Goal: Task Accomplishment & Management: Complete application form

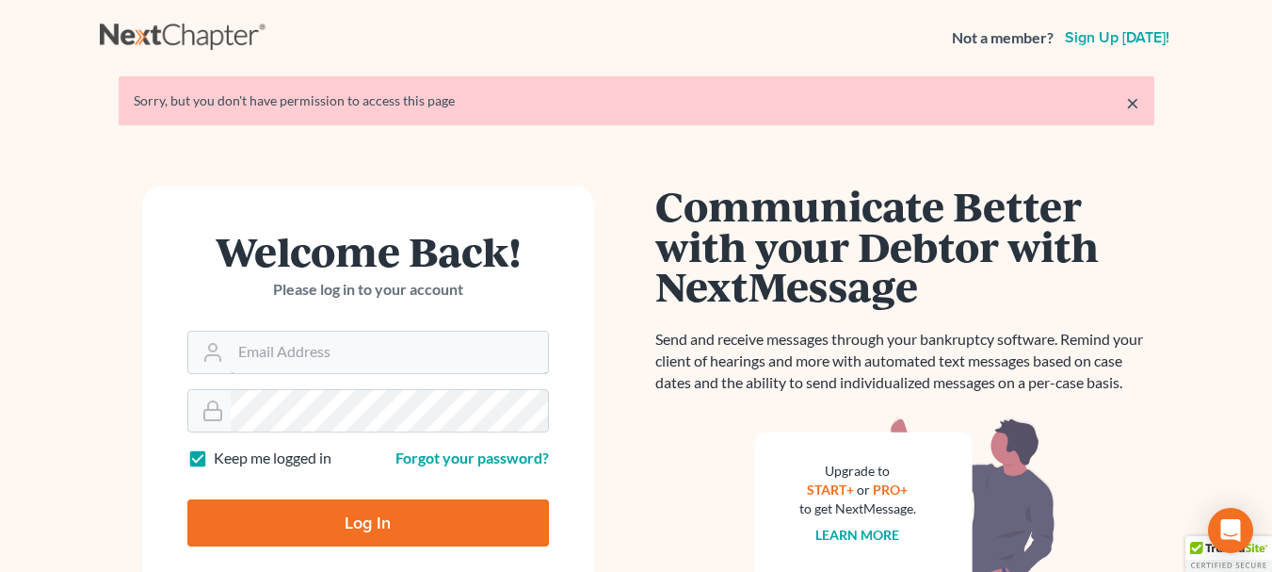
type input "[PERSON_NAME][EMAIL_ADDRESS][DOMAIN_NAME]"
click at [338, 527] on input "Log In" at bounding box center [368, 522] width 362 height 47
type input "Thinking..."
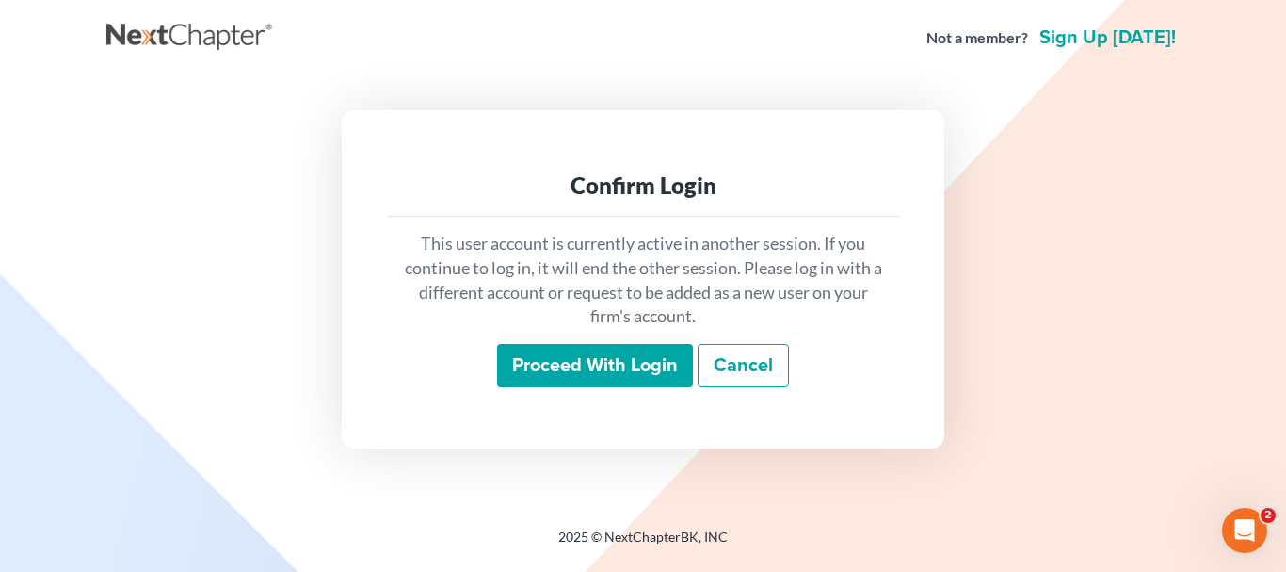
click at [546, 369] on input "Proceed with login" at bounding box center [595, 365] width 196 height 43
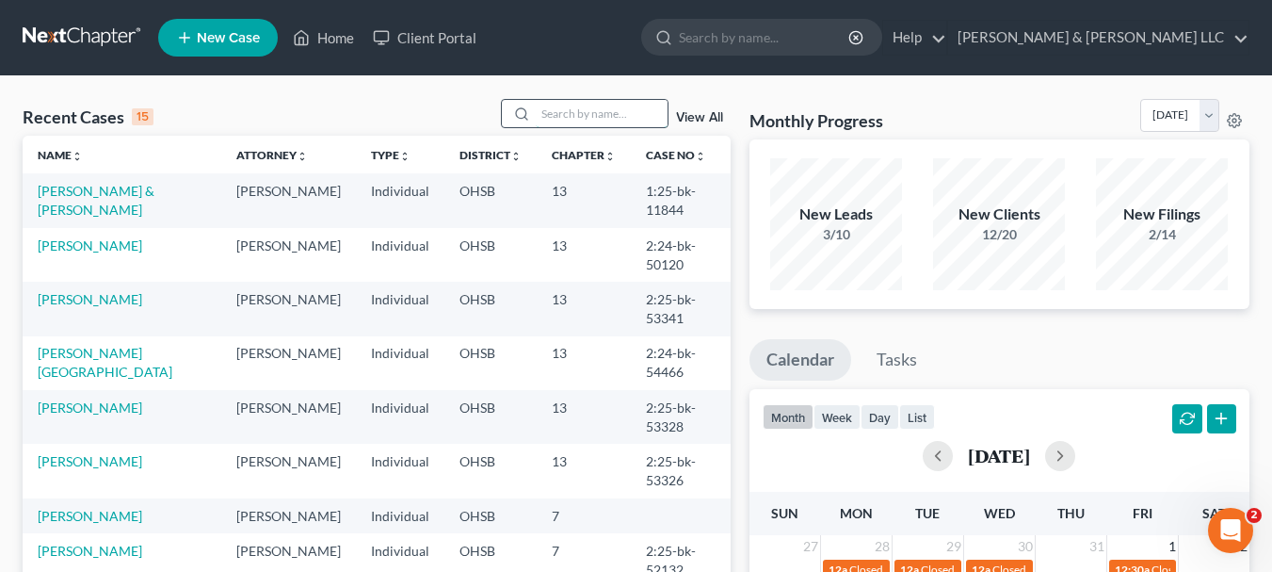
click at [610, 121] on input "search" at bounding box center [602, 113] width 132 height 27
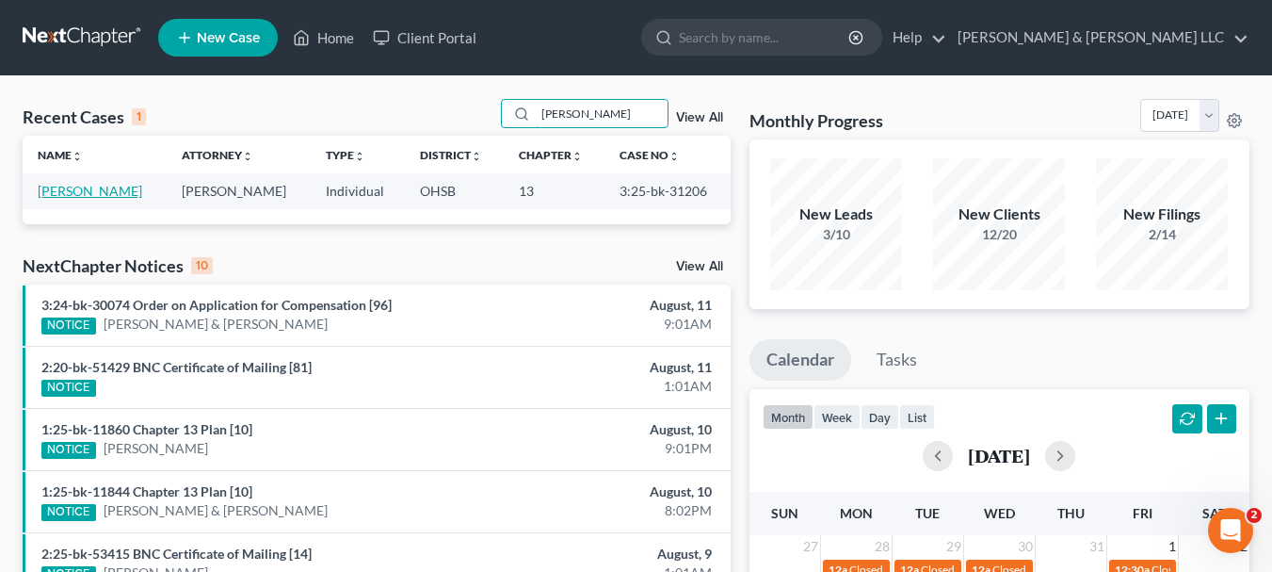
type input "[PERSON_NAME]"
click at [91, 197] on link "Harnage, Trevor" at bounding box center [90, 191] width 105 height 16
select select "3"
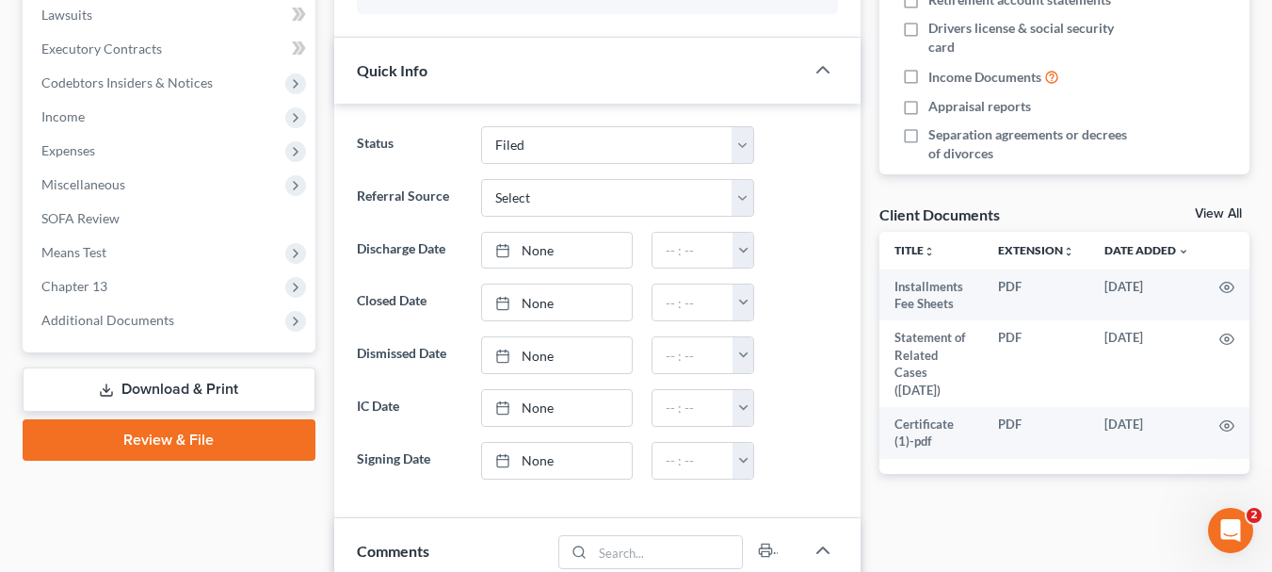
scroll to position [504, 0]
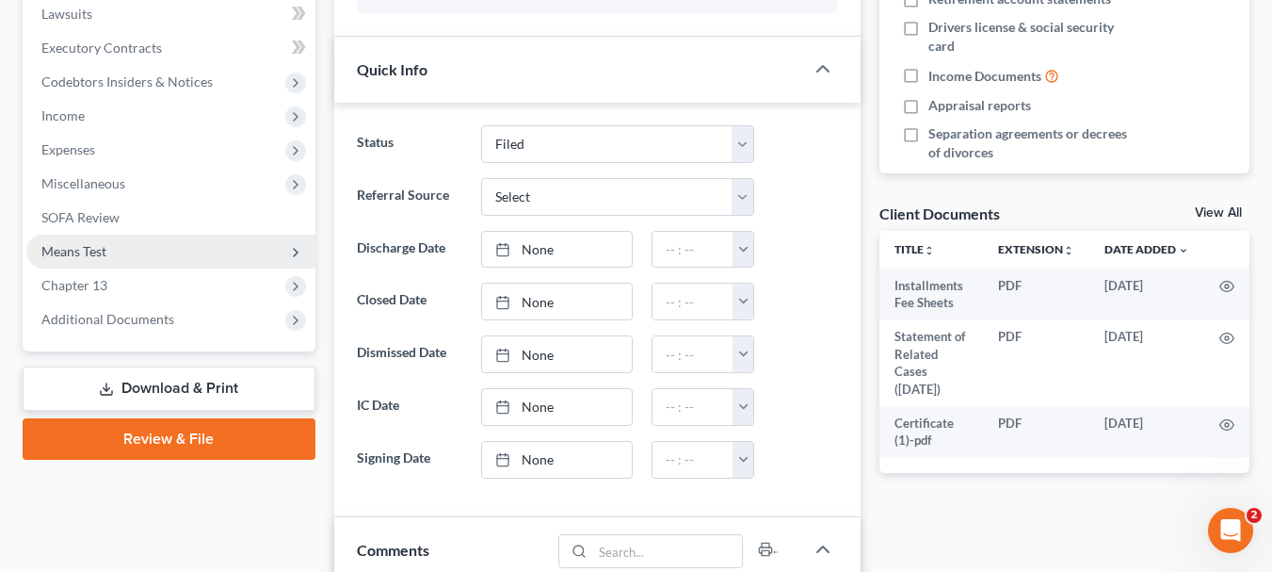
click at [110, 254] on span "Means Test" at bounding box center [170, 251] width 289 height 34
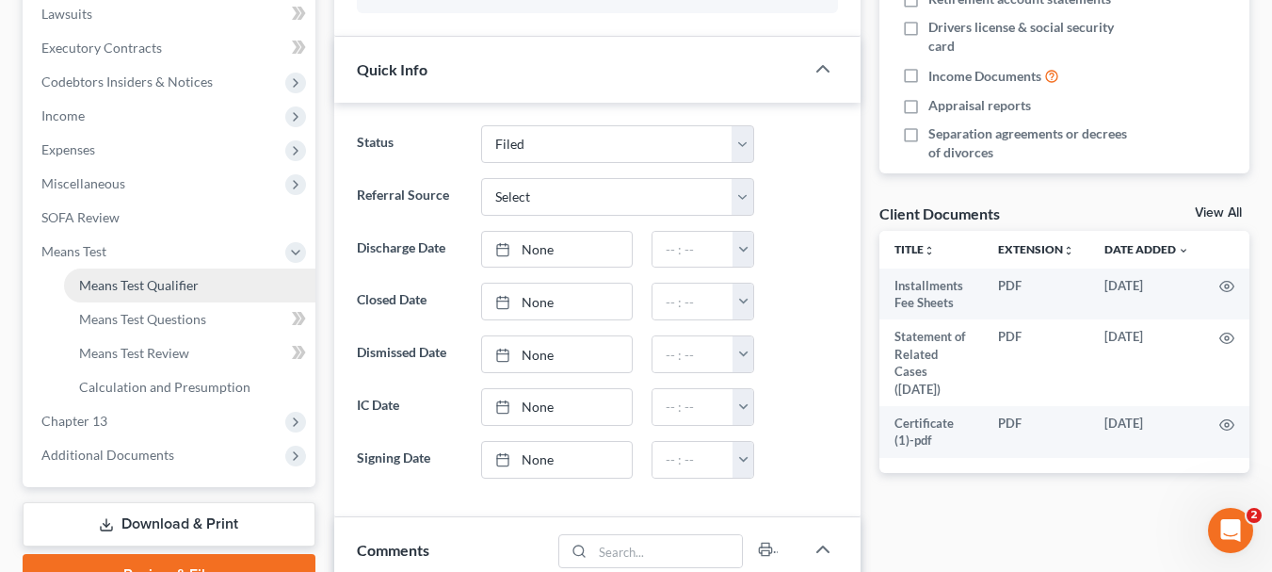
click at [123, 279] on span "Means Test Qualifier" at bounding box center [139, 285] width 120 height 16
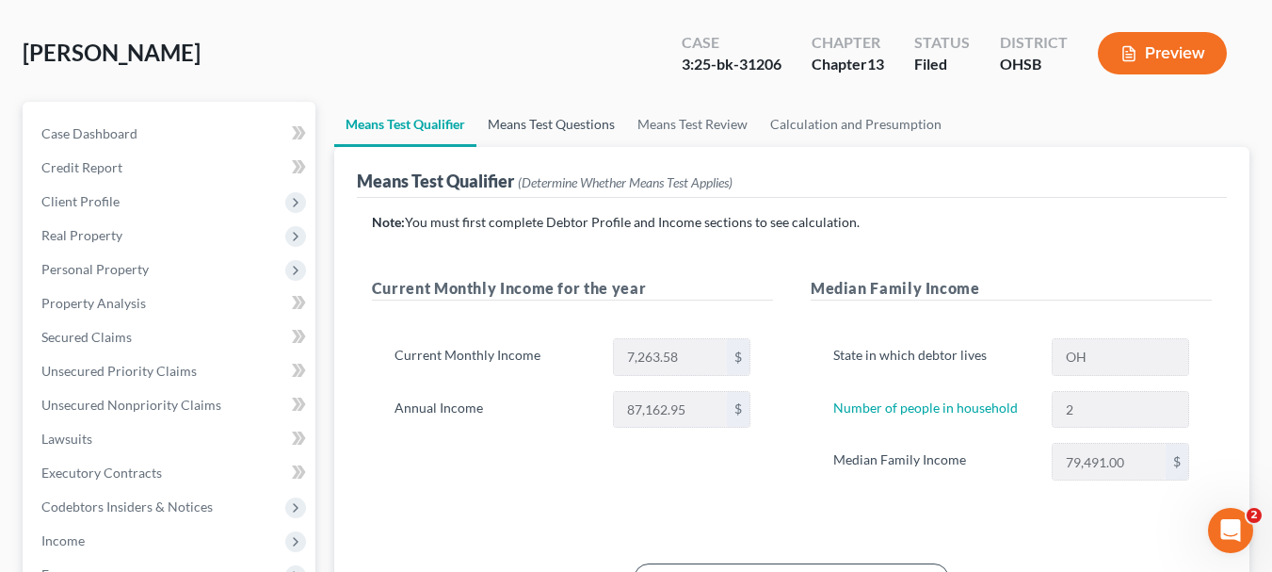
scroll to position [78, 0]
click at [553, 133] on link "Means Test Questions" at bounding box center [552, 125] width 150 height 45
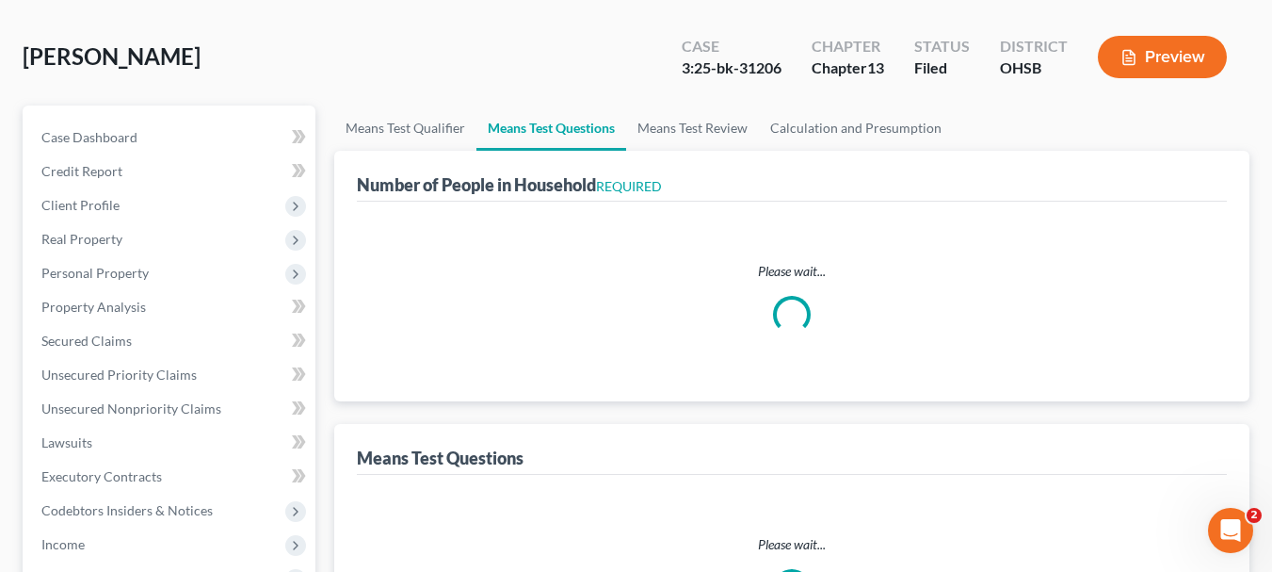
scroll to position [32, 0]
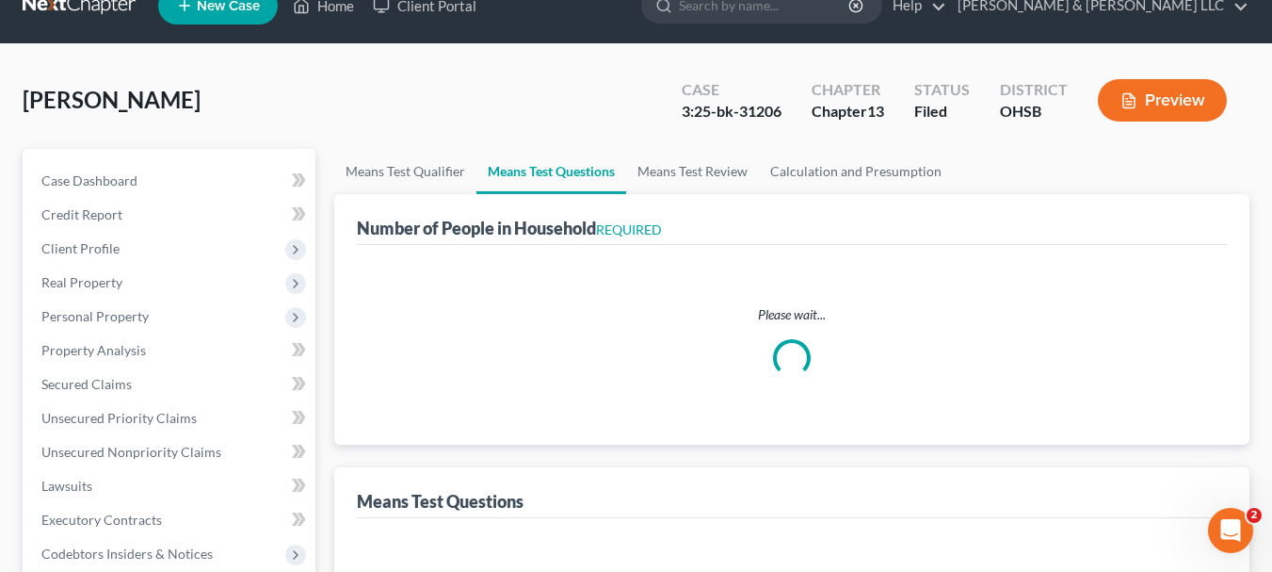
select select "0"
select select "60"
select select "1"
select select "60"
select select "2"
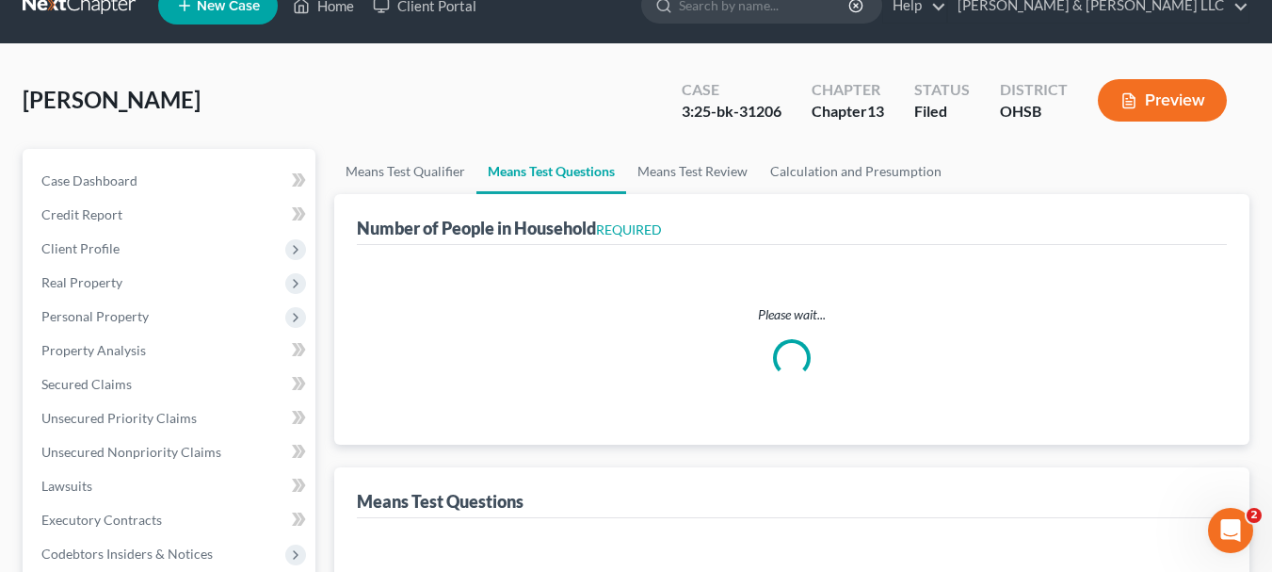
select select "2"
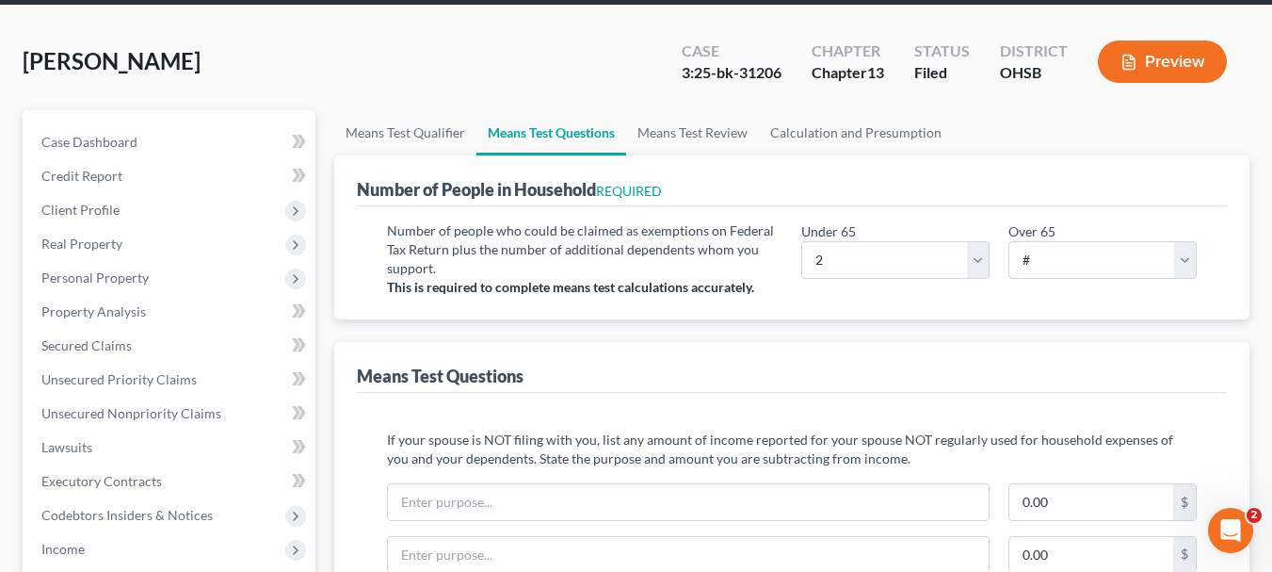
scroll to position [69, 0]
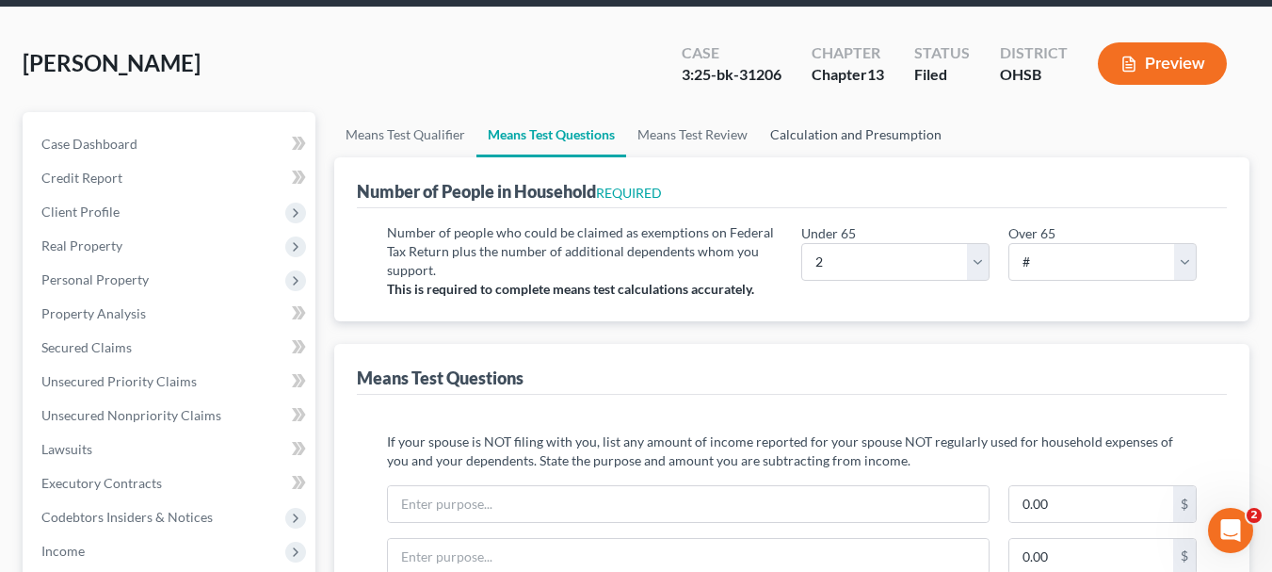
click at [823, 142] on link "Calculation and Presumption" at bounding box center [856, 134] width 194 height 45
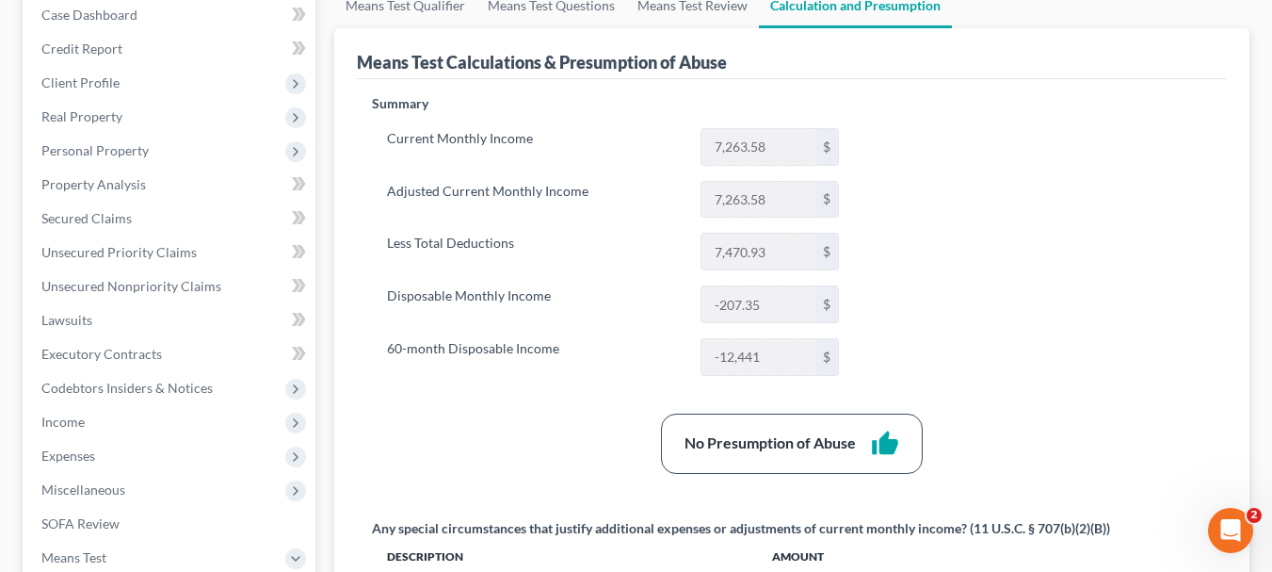
scroll to position [199, 0]
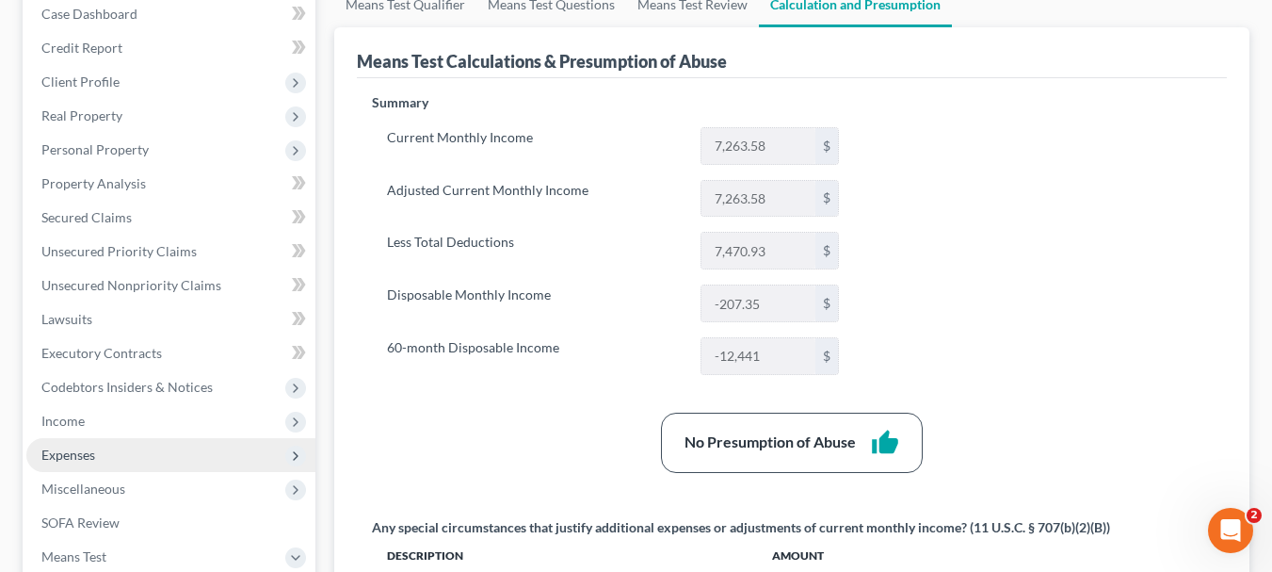
click at [106, 454] on span "Expenses" at bounding box center [170, 455] width 289 height 34
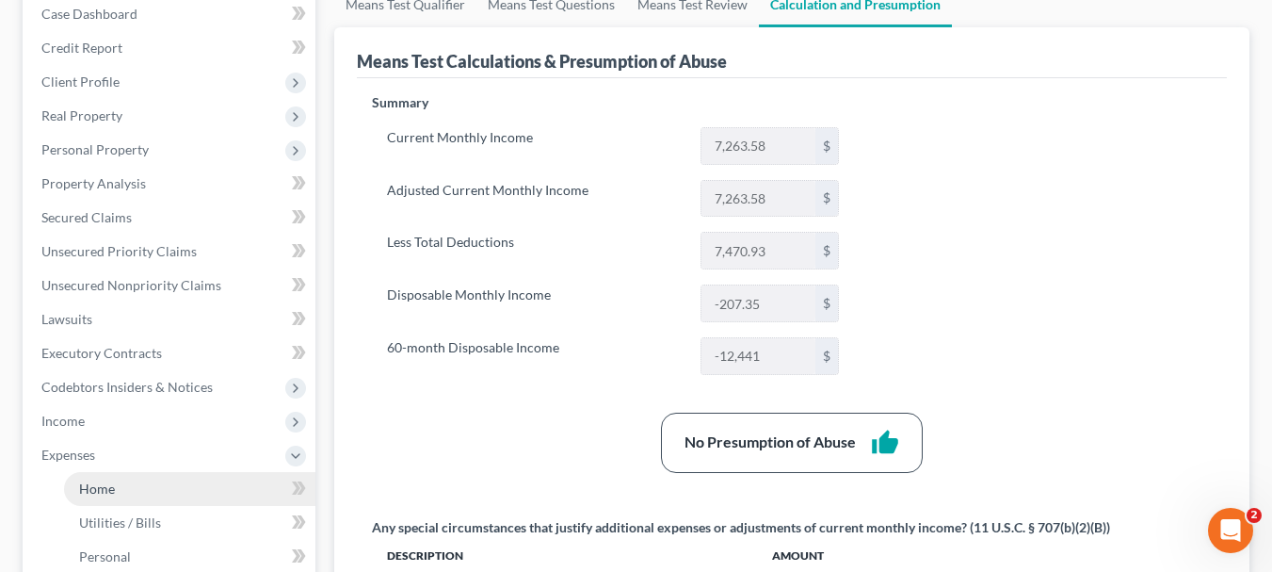
click at [116, 487] on link "Home" at bounding box center [189, 489] width 251 height 34
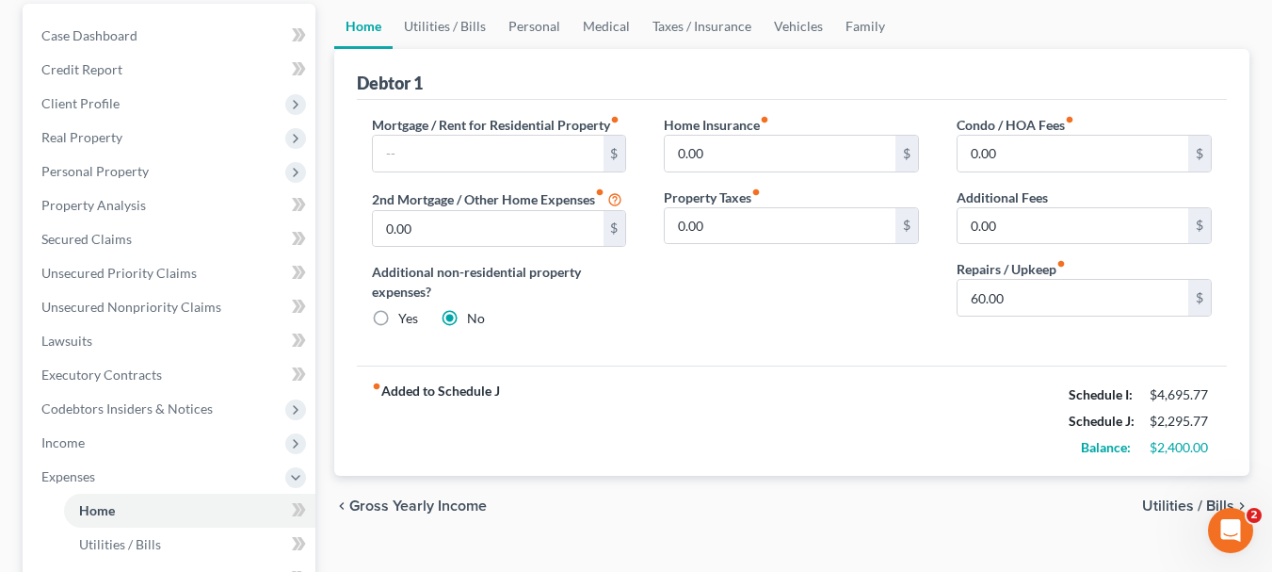
scroll to position [178, 0]
click at [462, 27] on link "Utilities / Bills" at bounding box center [445, 25] width 105 height 45
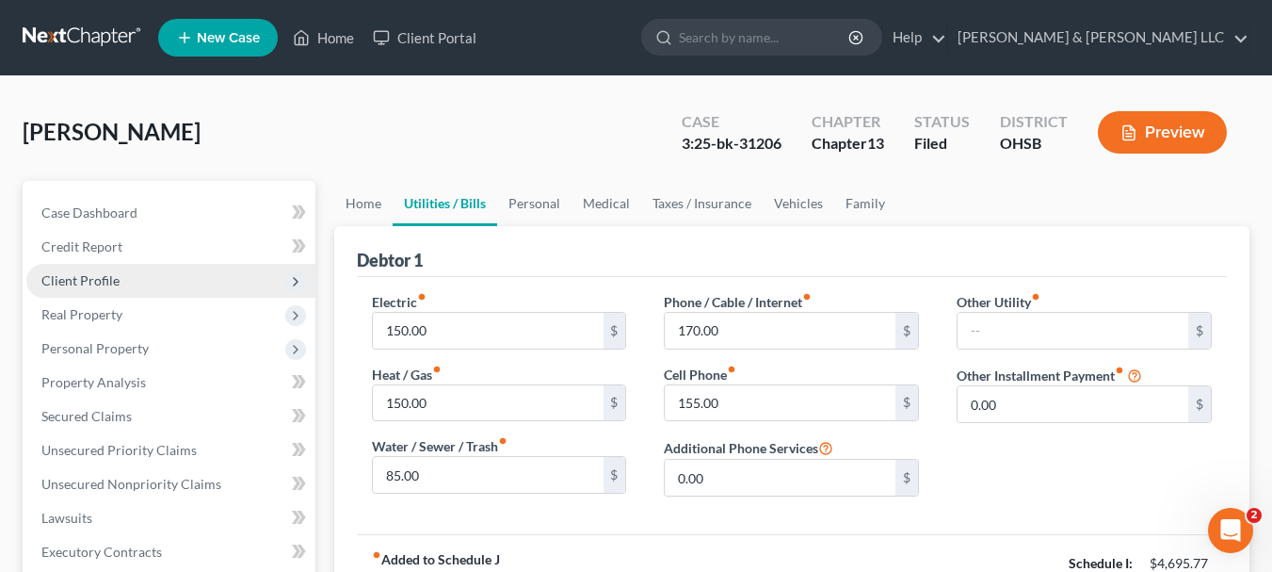
click at [136, 287] on span "Client Profile" at bounding box center [170, 281] width 289 height 34
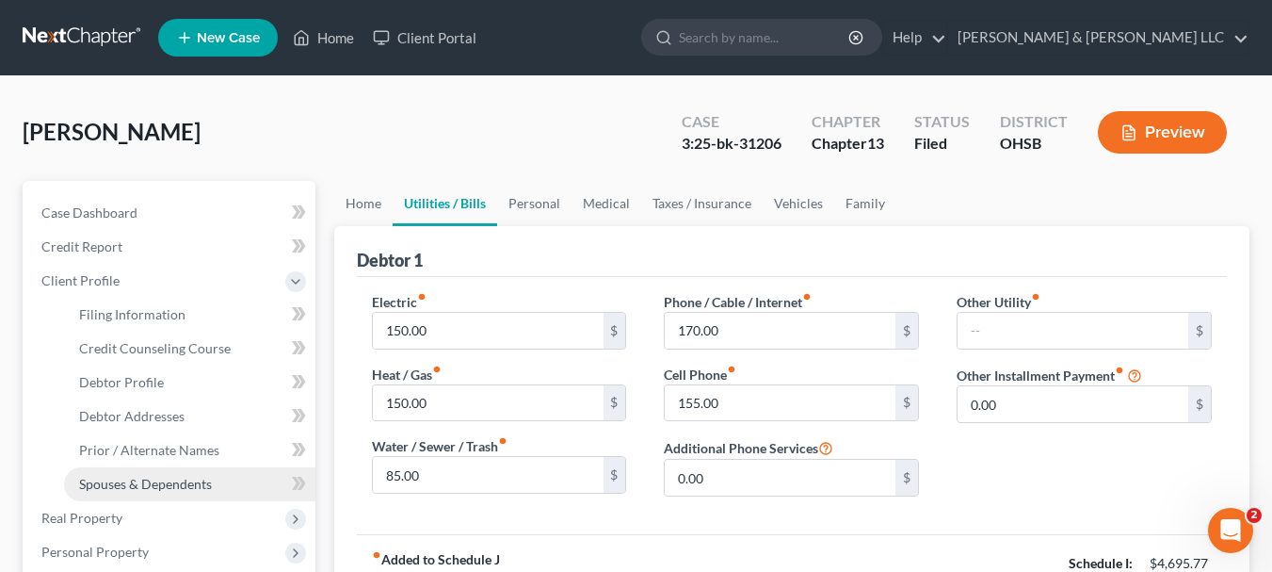
click at [160, 493] on link "Spouses & Dependents" at bounding box center [189, 484] width 251 height 34
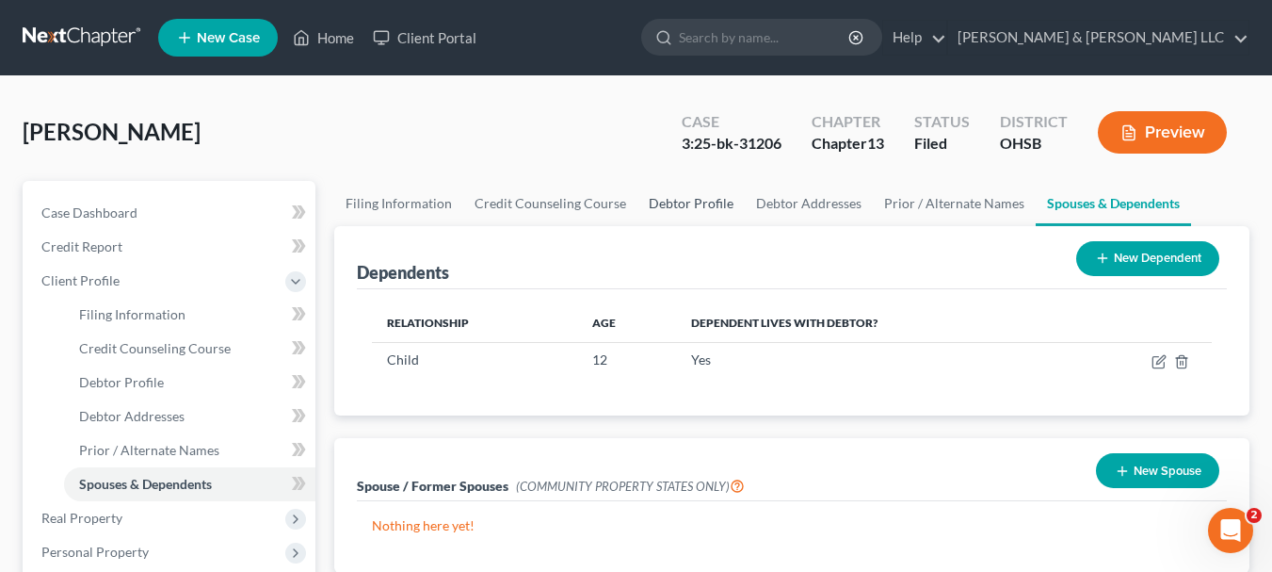
click at [663, 210] on link "Debtor Profile" at bounding box center [691, 203] width 107 height 45
select select "3"
select select "1"
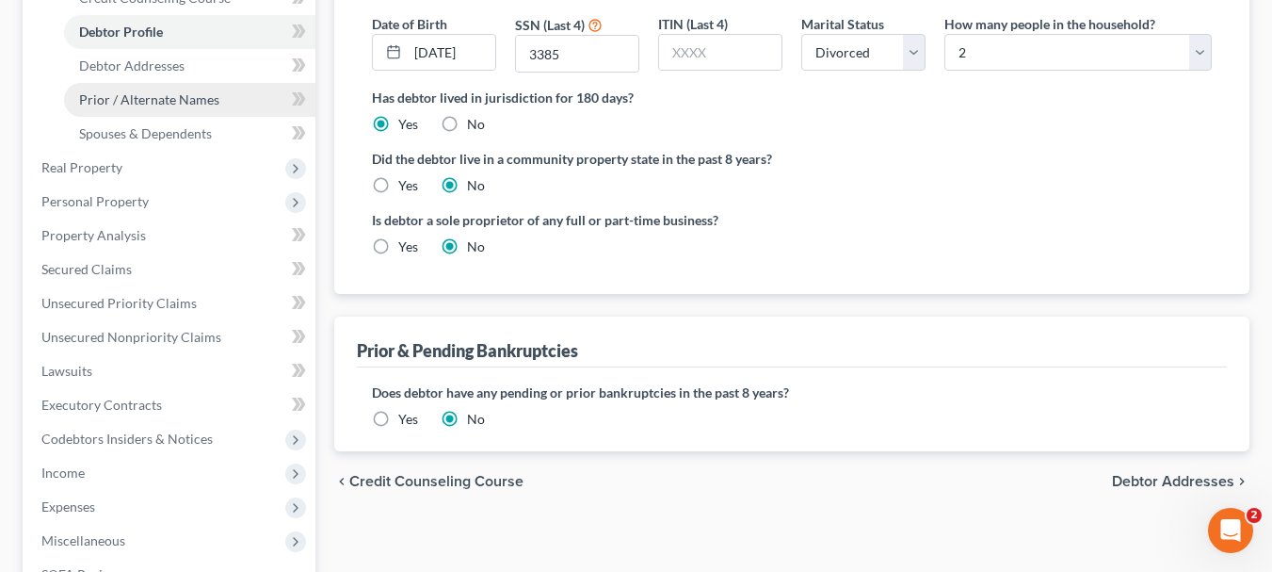
scroll to position [349, 0]
